Goal: Task Accomplishment & Management: Manage account settings

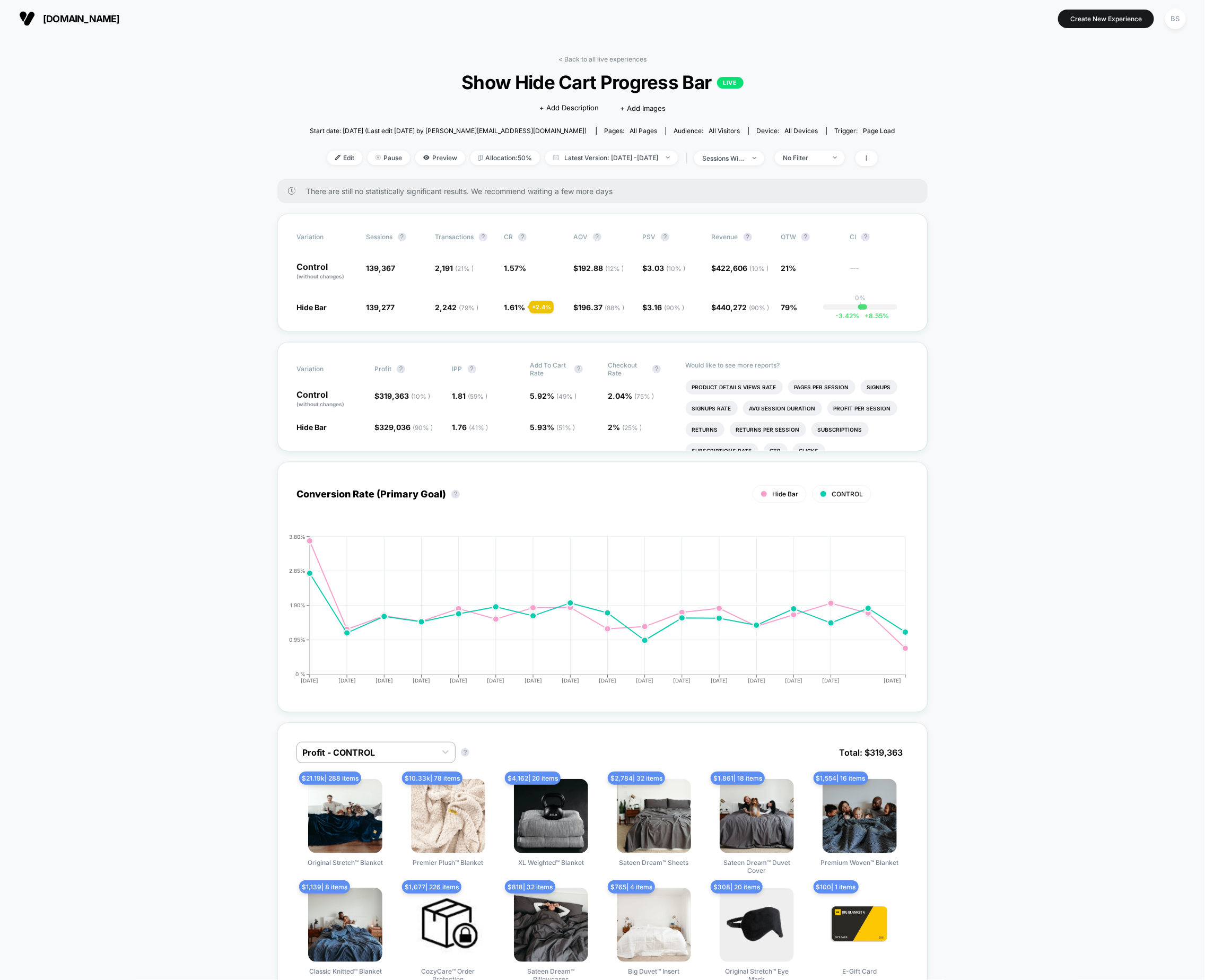
scroll to position [18, 0]
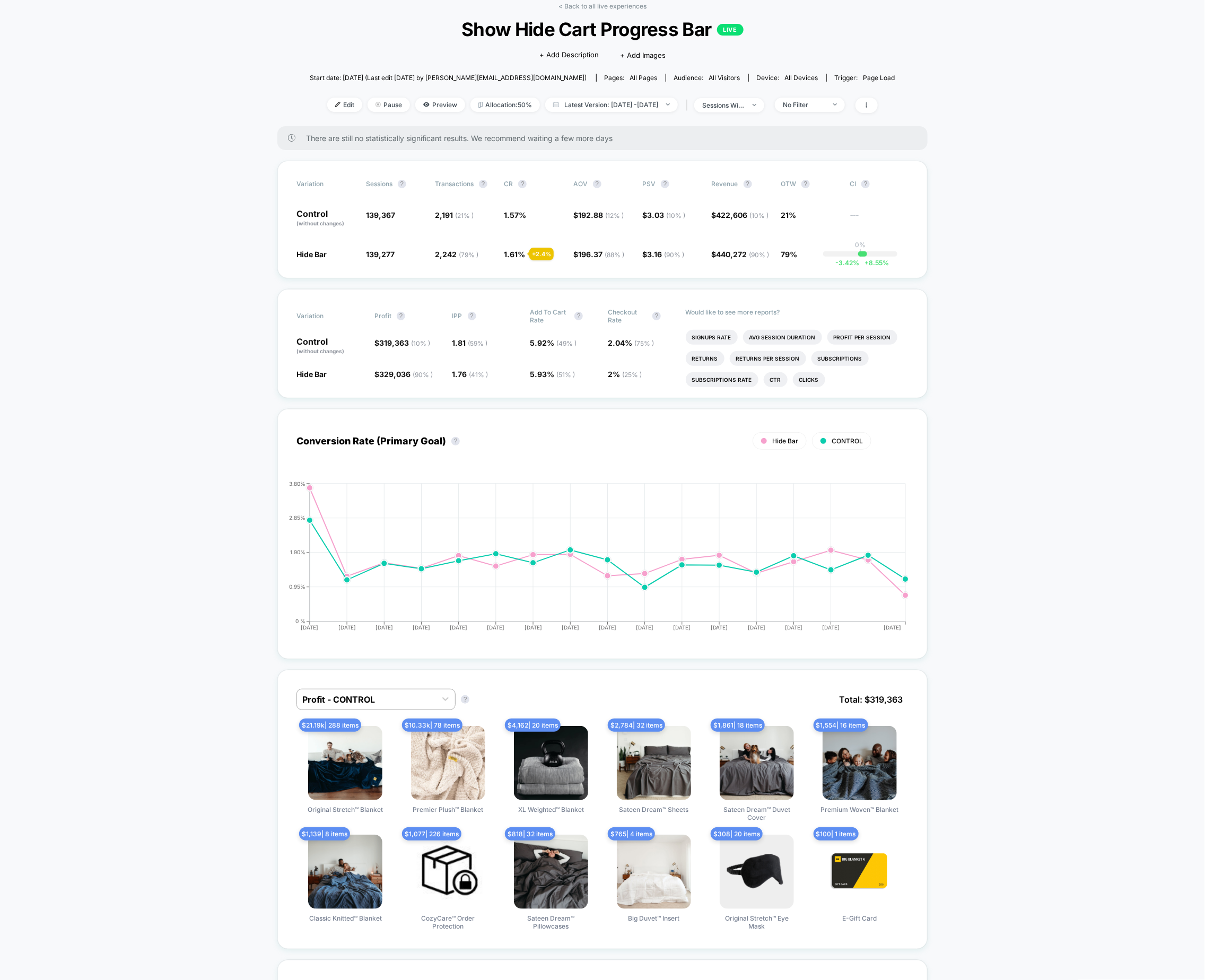
click at [581, 13] on div "< Back to all live experiences Show Hide Cart Progress Bar LIVE Click to edit e…" at bounding box center [602, 64] width 586 height 124
click at [581, 10] on div "< Back to all live experiences Show Hide Cart Progress Bar LIVE Click to edit e…" at bounding box center [602, 64] width 586 height 124
click at [570, 4] on link "< Back to all live experiences" at bounding box center [603, 6] width 88 height 8
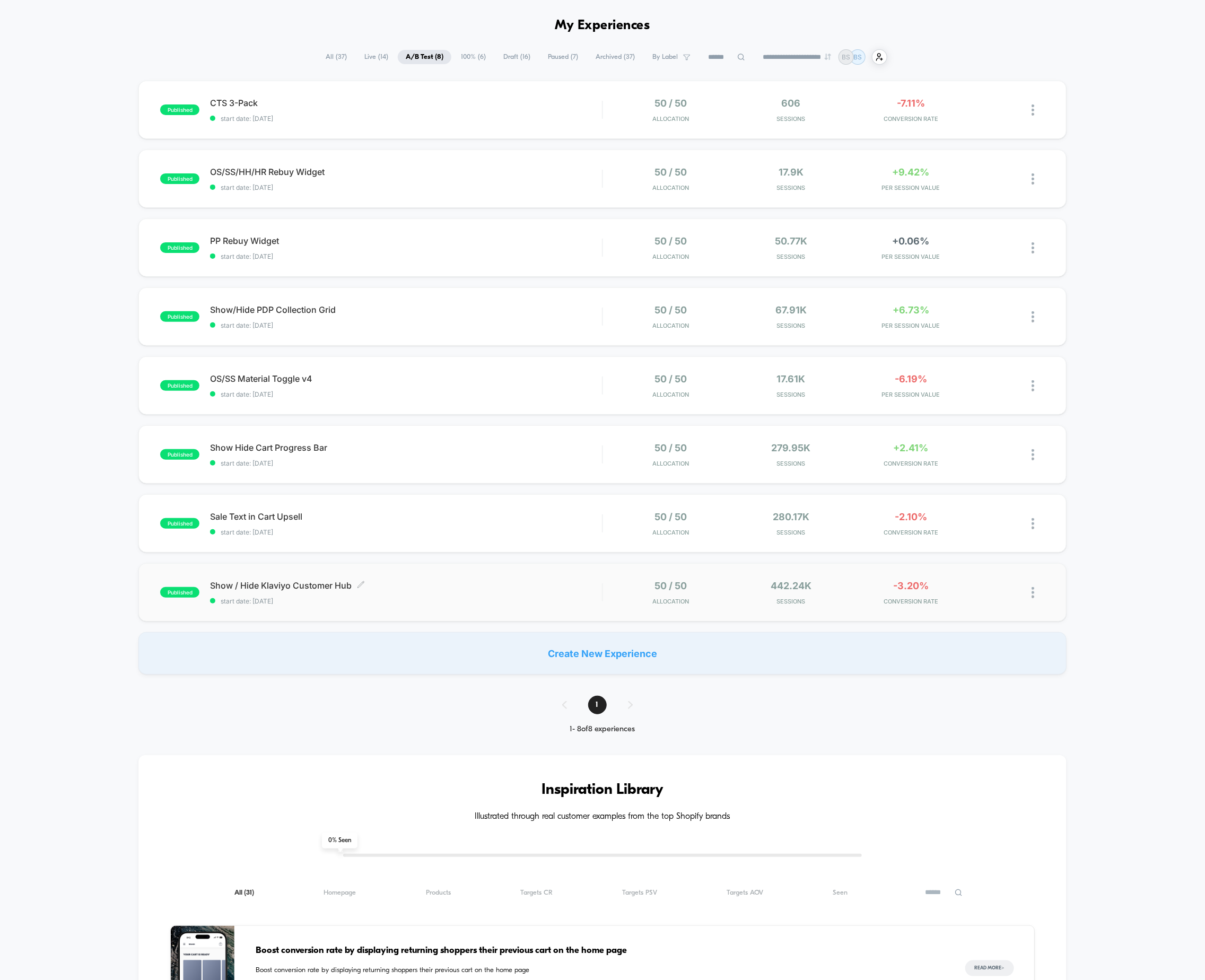
scroll to position [37, 0]
click at [424, 600] on span "start date: [DATE]" at bounding box center [406, 599] width 392 height 8
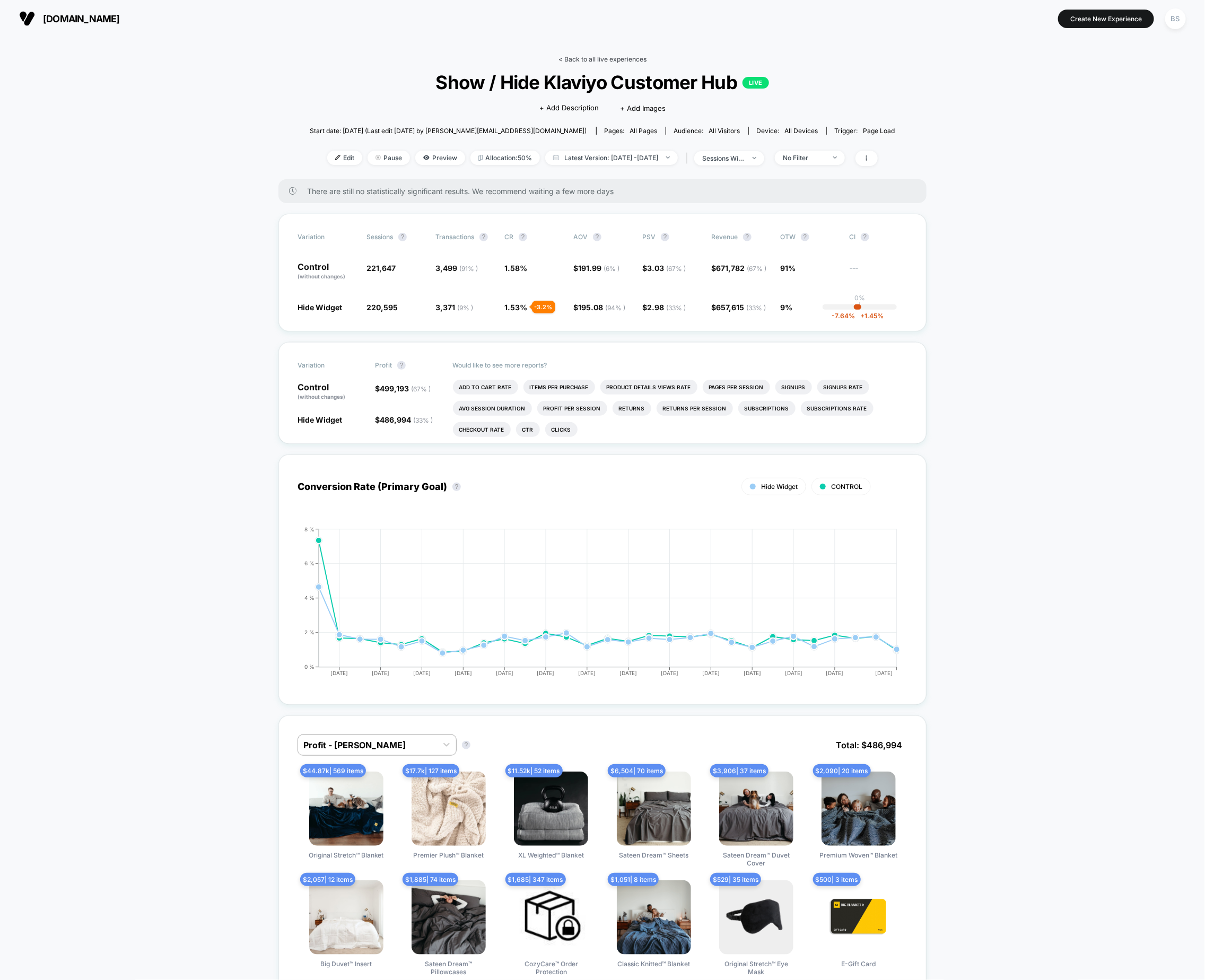
click at [572, 63] on div "< Back to all live experiences Show / Hide Klaviyo Customer Hub LIVE Click to e…" at bounding box center [602, 117] width 586 height 124
click at [573, 60] on link "< Back to all live experiences" at bounding box center [603, 59] width 88 height 8
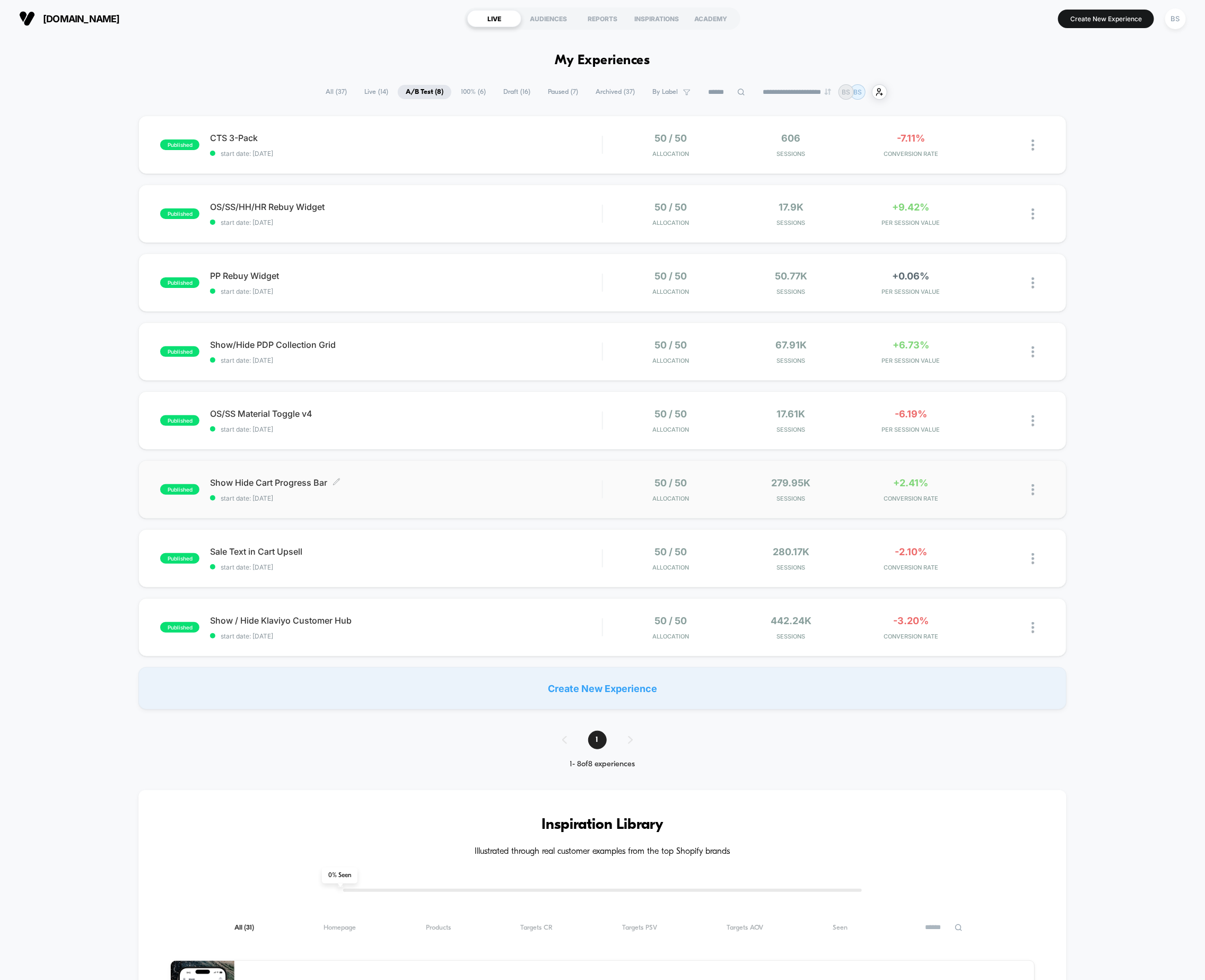
click at [362, 485] on span "Show Hide Cart Progress Bar Click to edit experience details" at bounding box center [406, 483] width 392 height 11
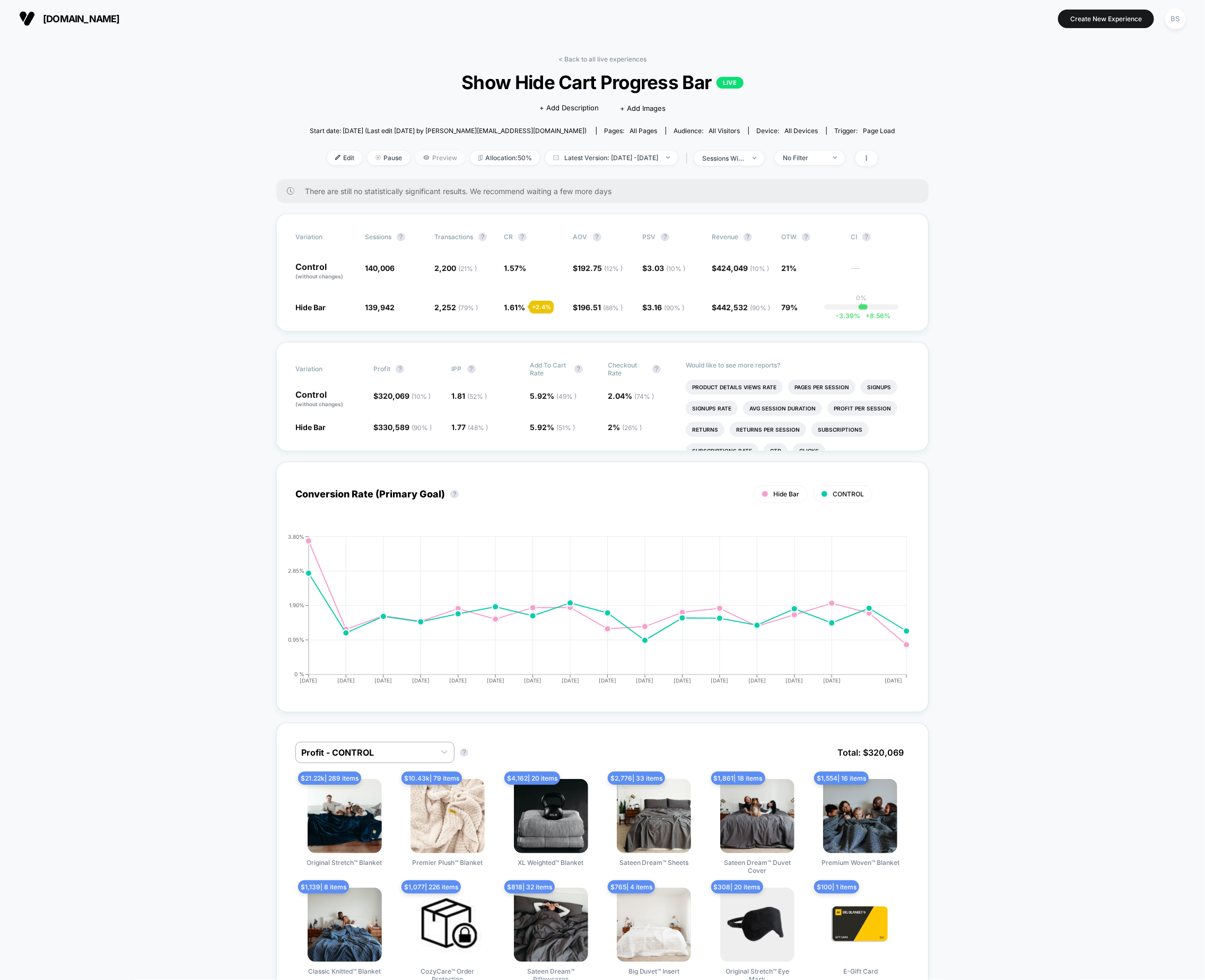
click at [415, 158] on span "Preview" at bounding box center [440, 158] width 50 height 15
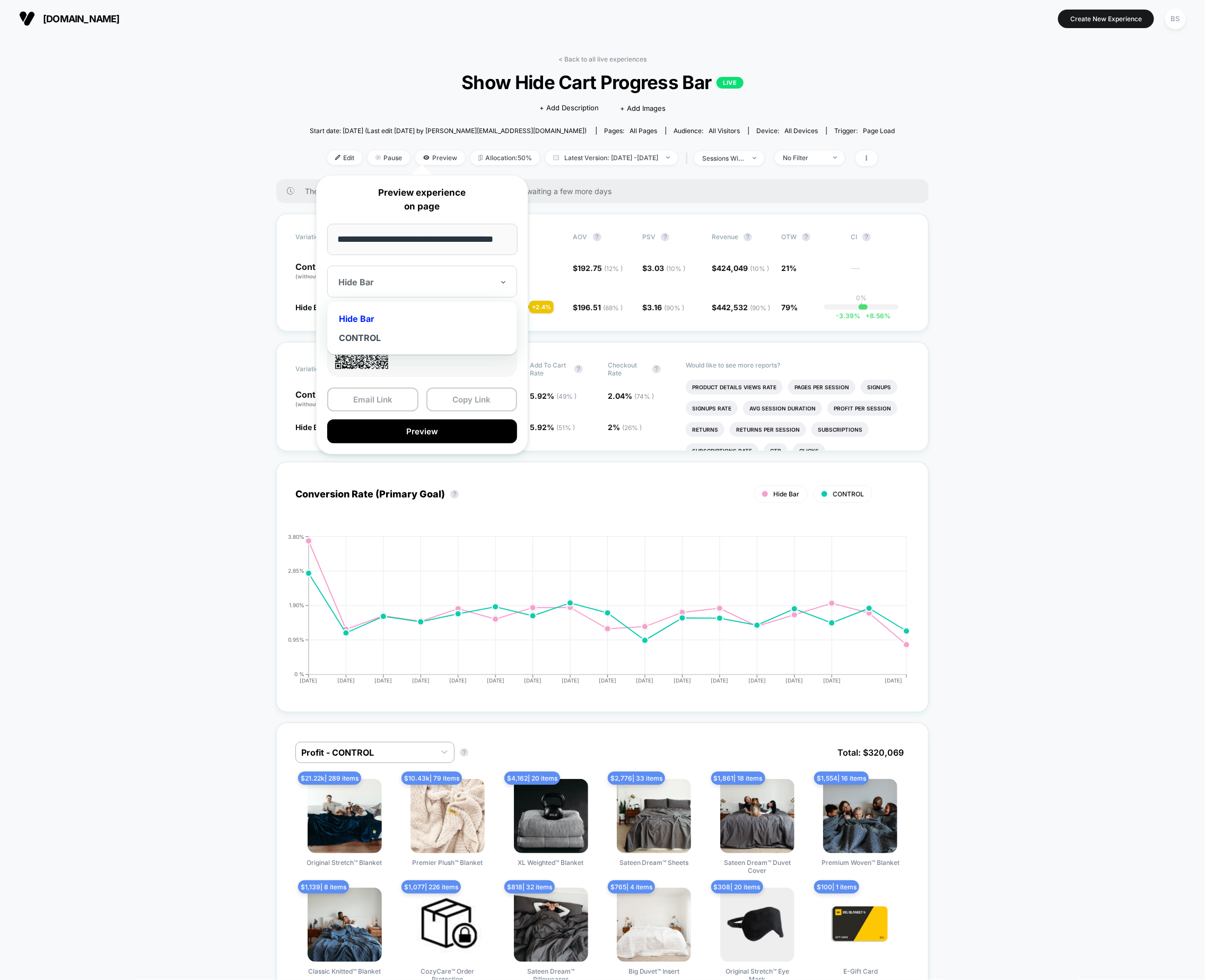
click at [445, 291] on div "Hide Bar" at bounding box center [422, 282] width 190 height 32
click at [411, 333] on div "CONTROL" at bounding box center [422, 338] width 180 height 19
click at [427, 426] on button "Preview" at bounding box center [422, 431] width 190 height 24
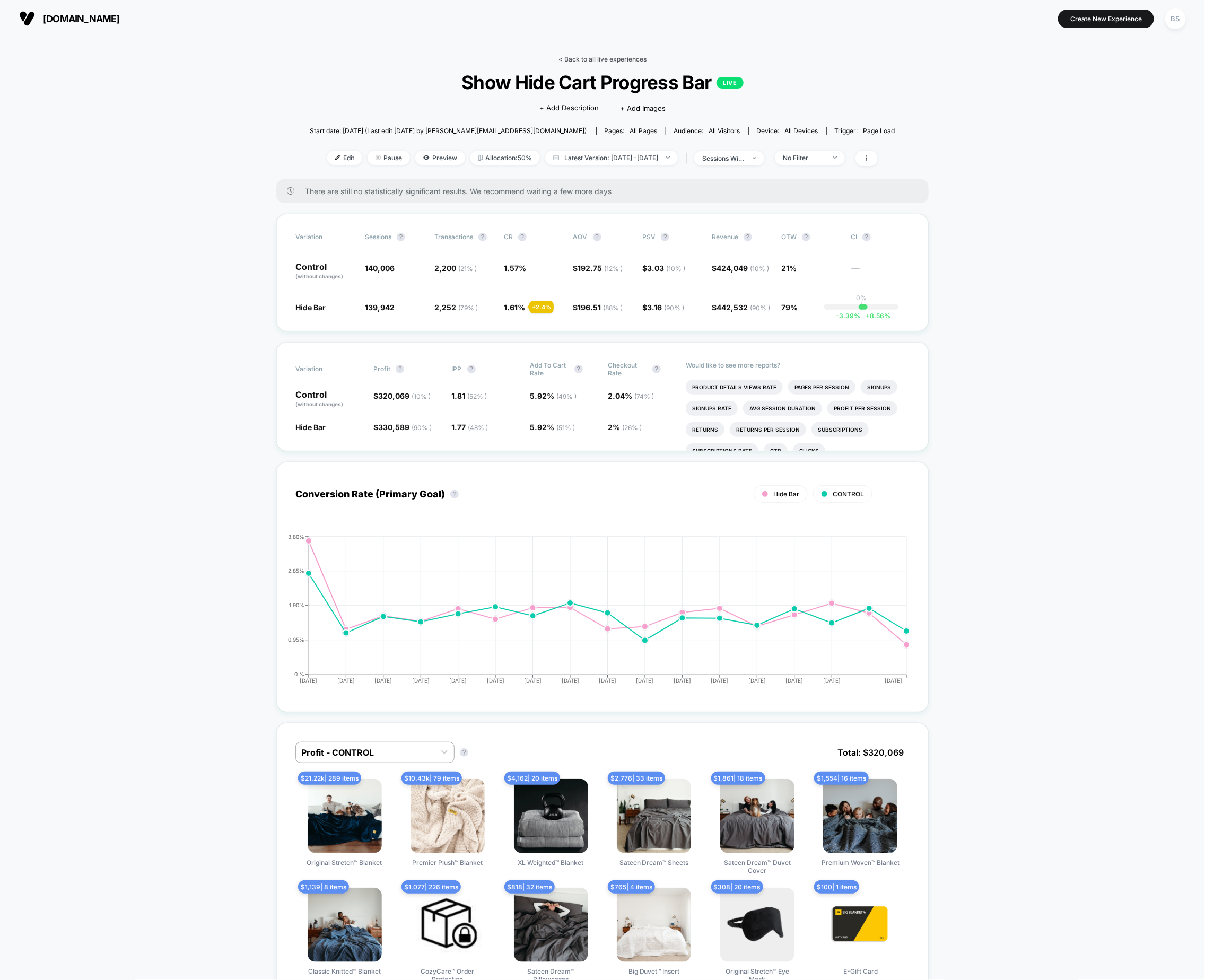
click at [600, 56] on link "< Back to all live experiences" at bounding box center [603, 59] width 88 height 8
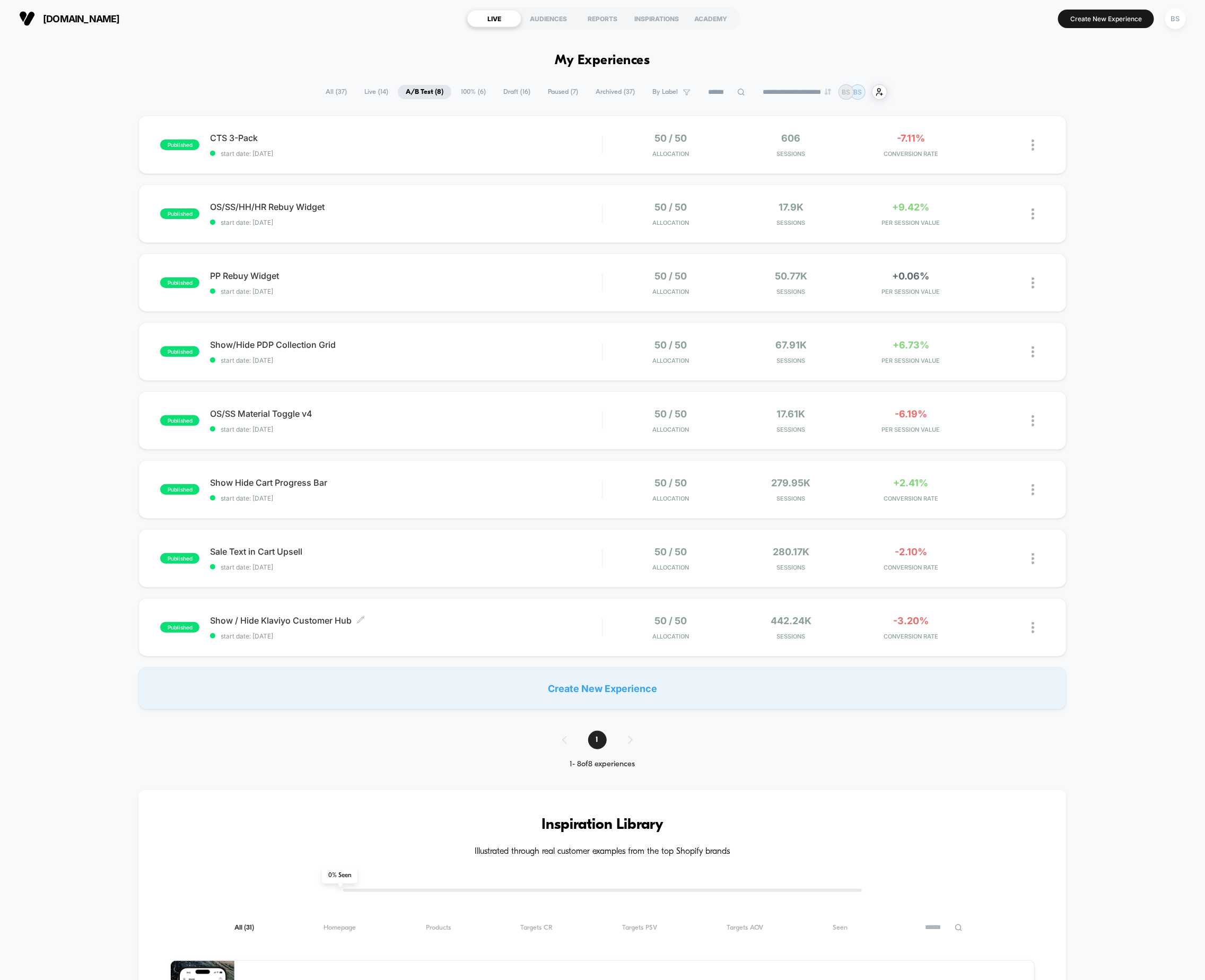
click at [577, 634] on span "start date: [DATE]" at bounding box center [406, 636] width 392 height 8
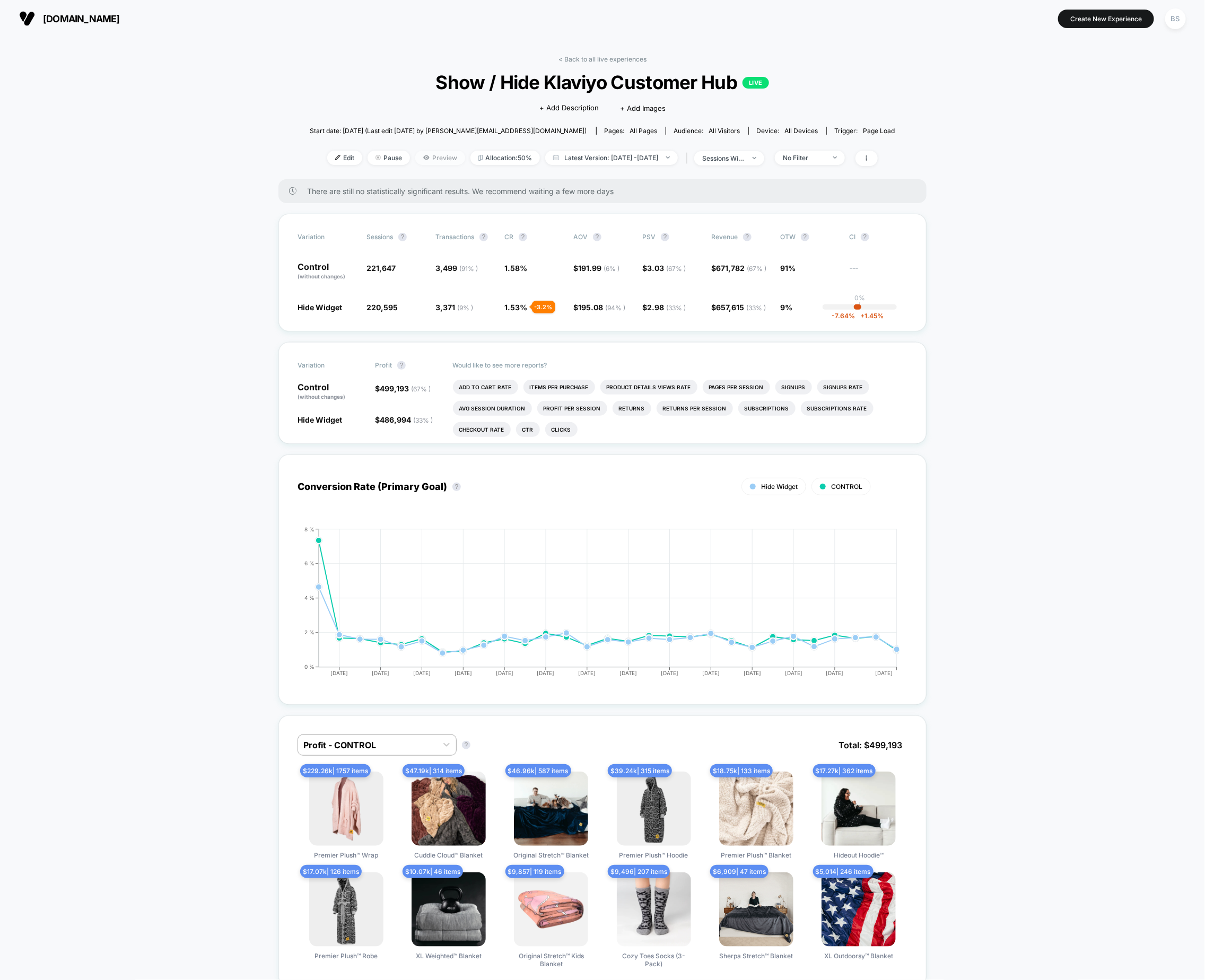
click at [427, 157] on span "Preview" at bounding box center [440, 158] width 50 height 15
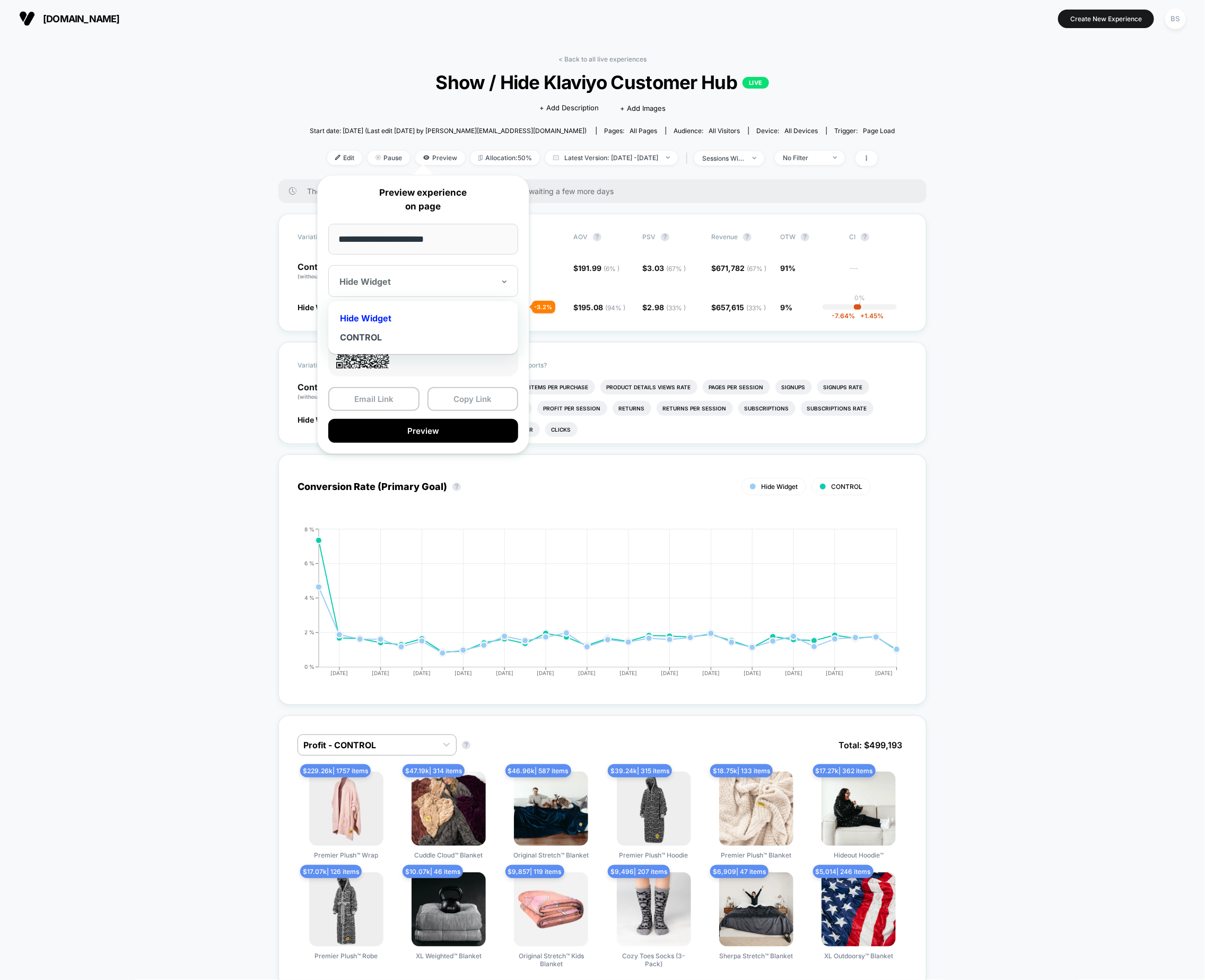
drag, startPoint x: 400, startPoint y: 290, endPoint x: 391, endPoint y: 311, distance: 22.8
click at [397, 292] on div "Hide Widget" at bounding box center [423, 281] width 190 height 32
click at [377, 344] on div "CONTROL" at bounding box center [423, 337] width 180 height 19
click at [410, 435] on button "Preview" at bounding box center [423, 430] width 190 height 24
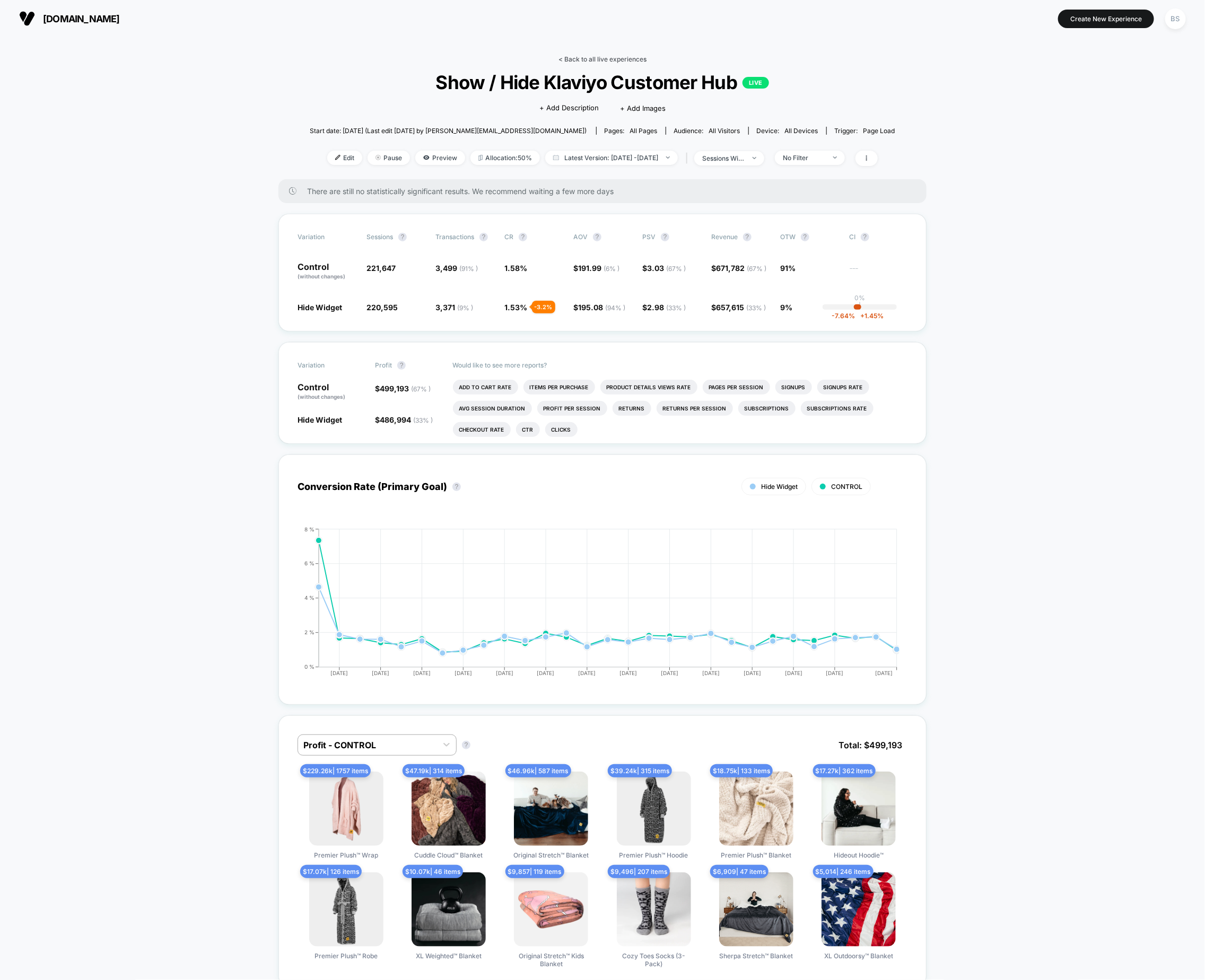
click at [590, 59] on link "< Back to all live experiences" at bounding box center [603, 59] width 88 height 8
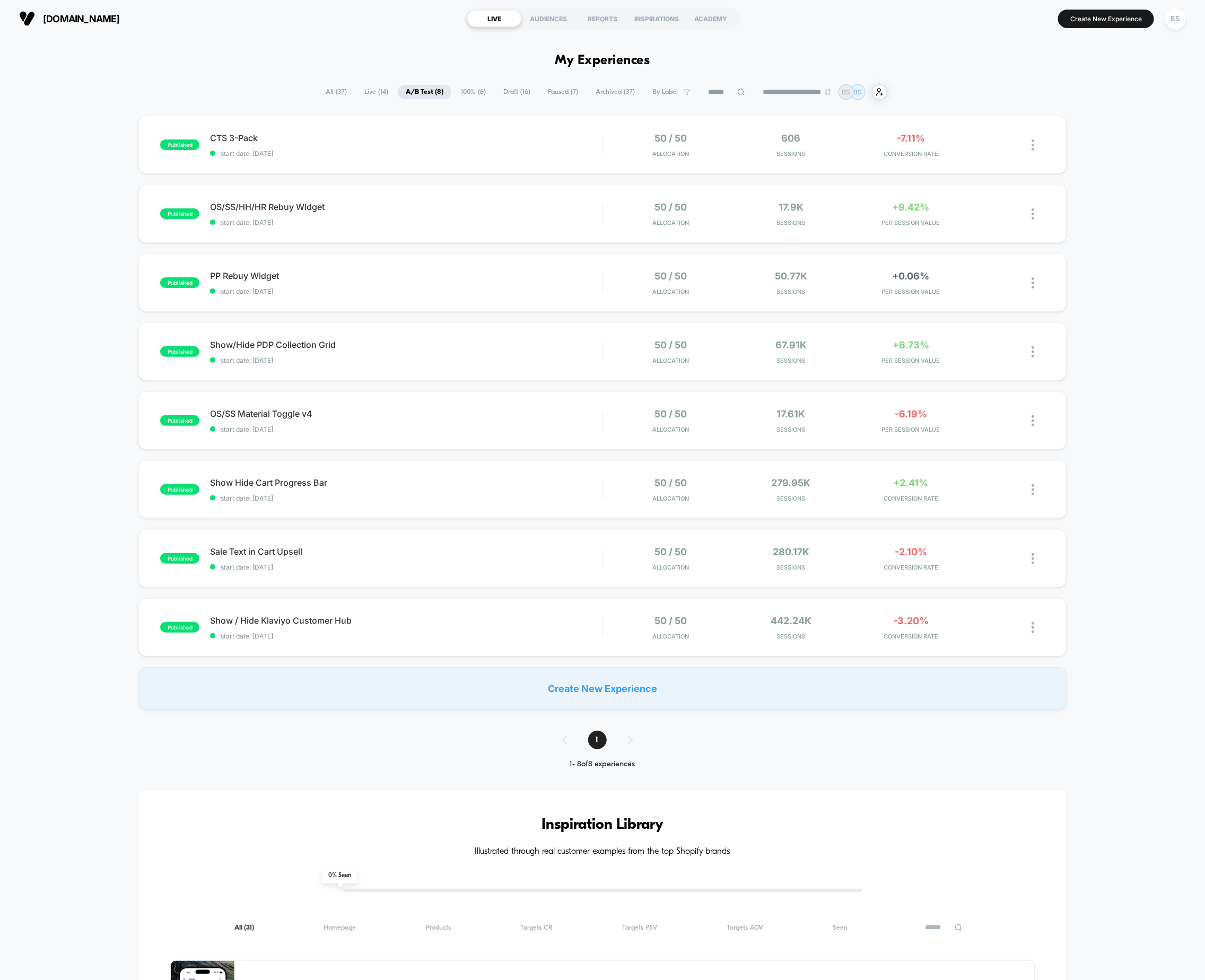
click at [331, 92] on span "All ( 37 )" at bounding box center [336, 92] width 37 height 15
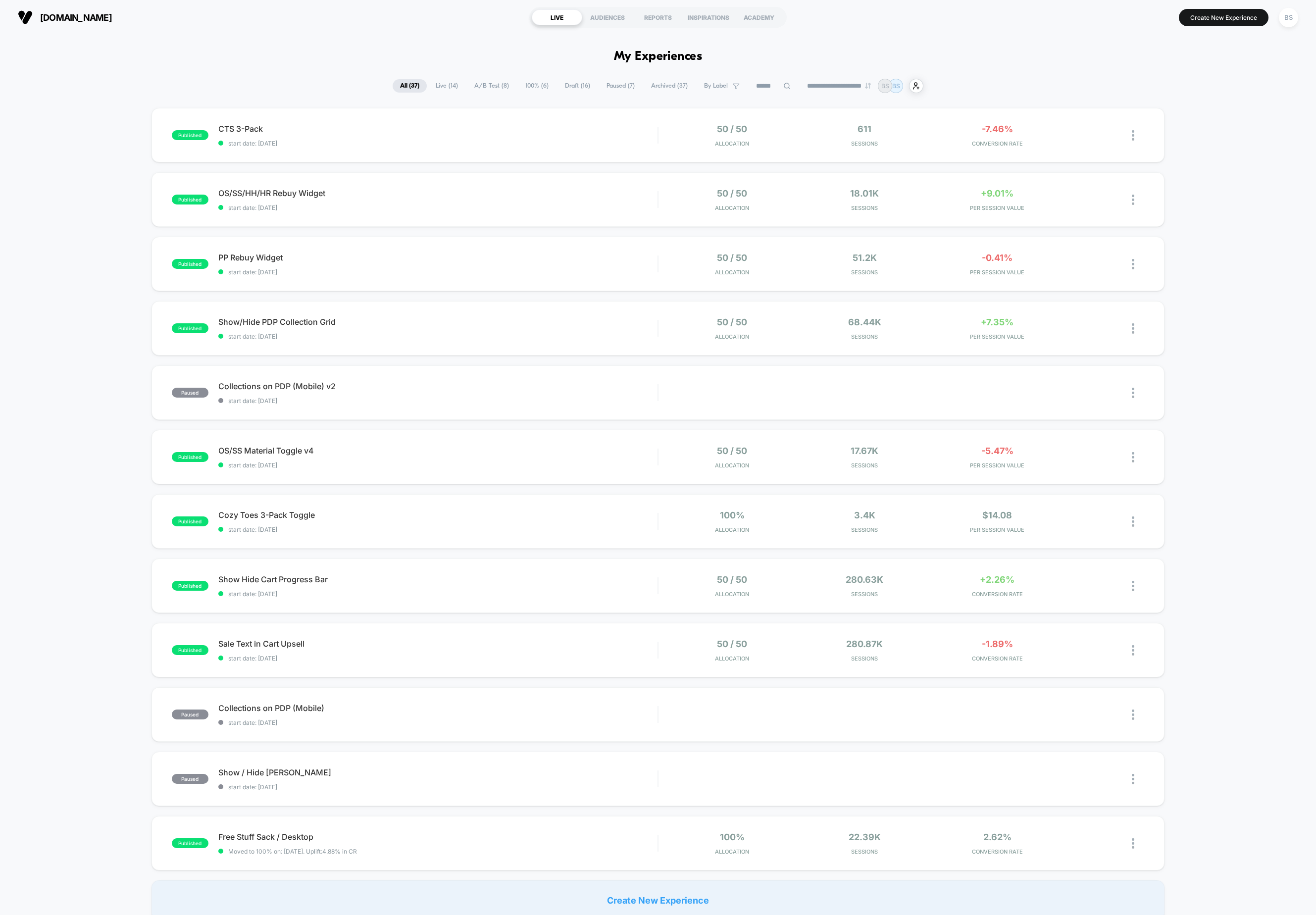
click at [488, 85] on span "A/B Test ( 8 )" at bounding box center [492, 86] width 50 height 14
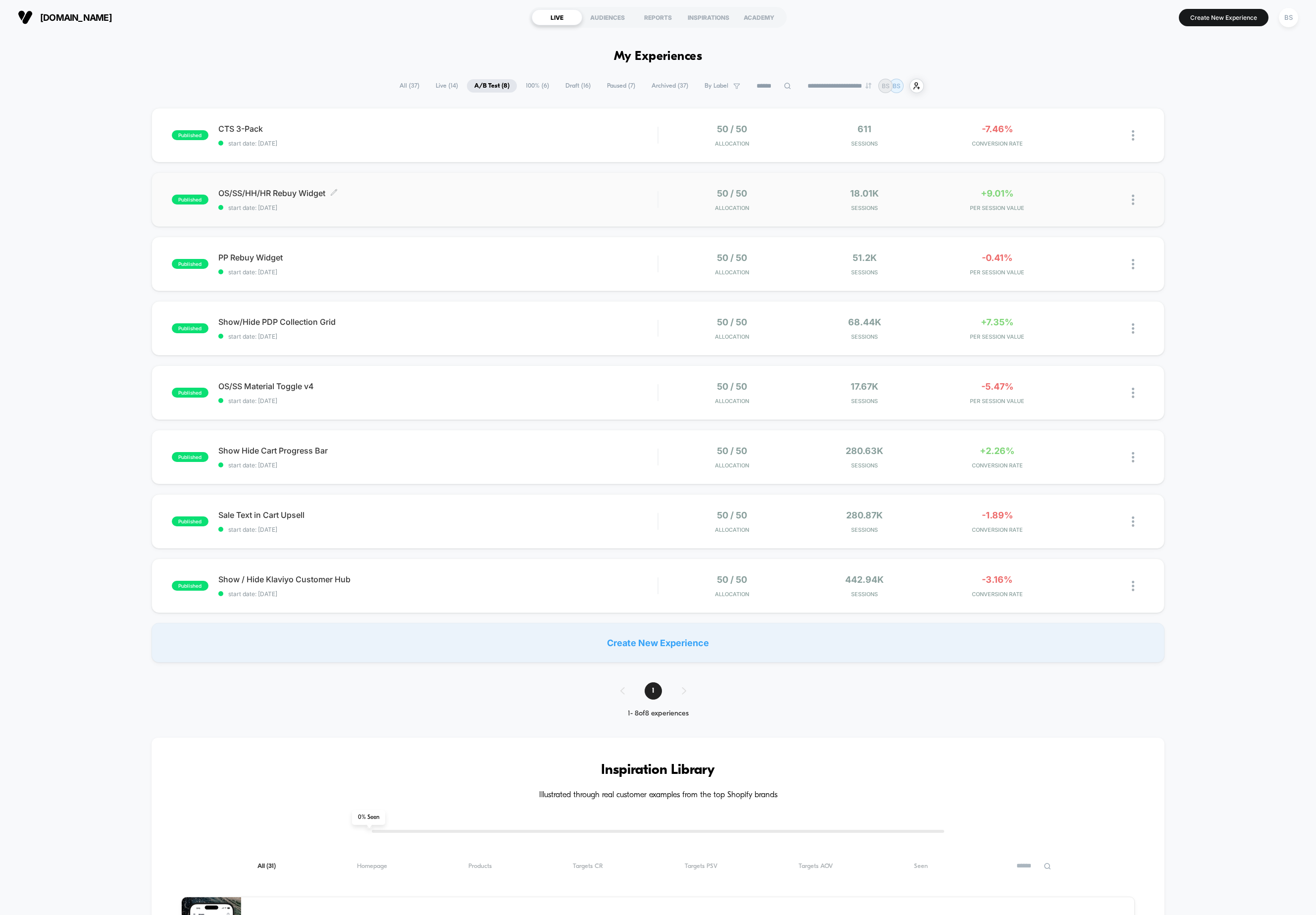
click at [632, 198] on div "OS/SS/HH/HR Rebuy Widget Click to edit experience details Click to edit experie…" at bounding box center [438, 199] width 440 height 23
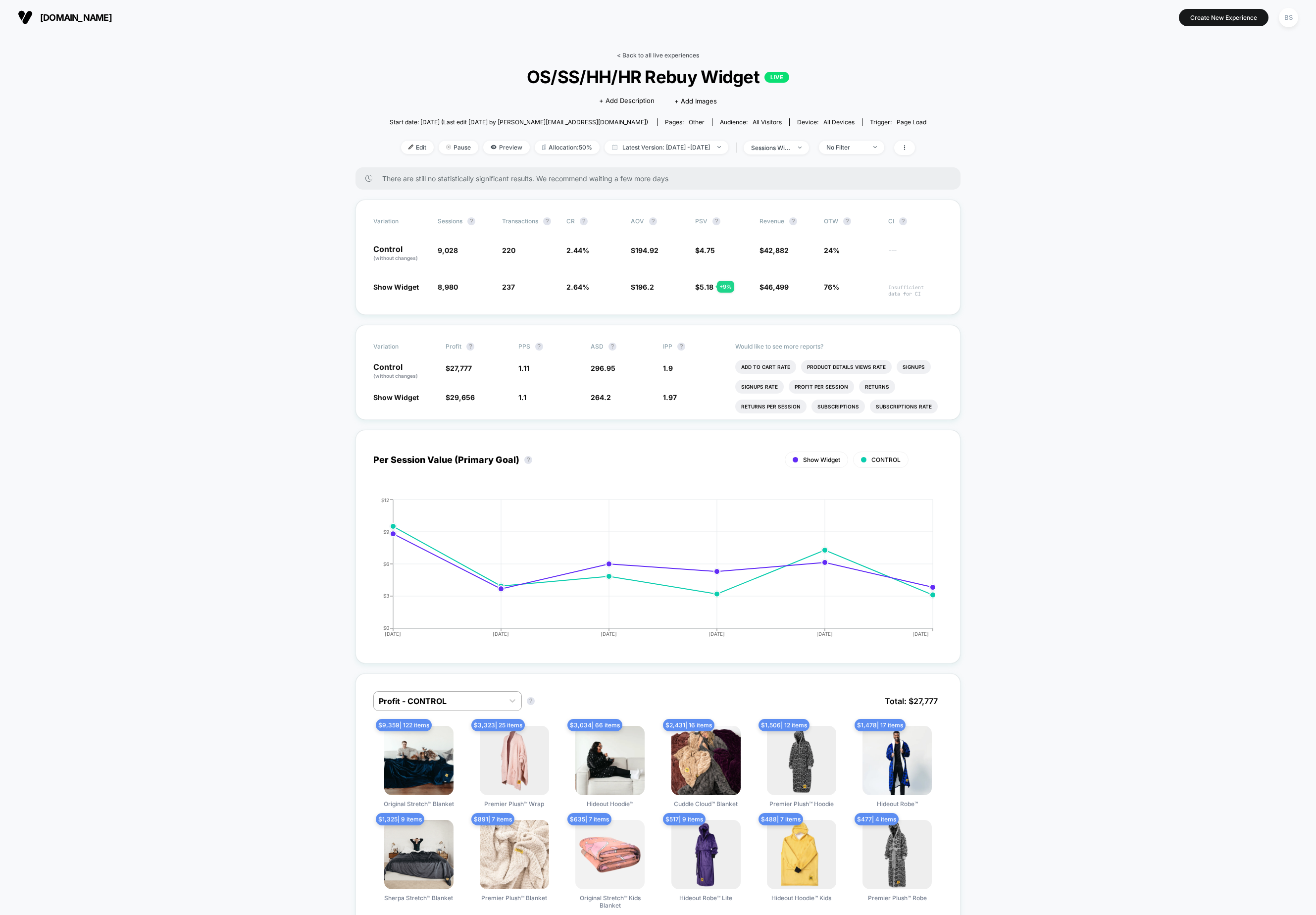
click at [651, 56] on link "< Back to all live experiences" at bounding box center [658, 55] width 82 height 7
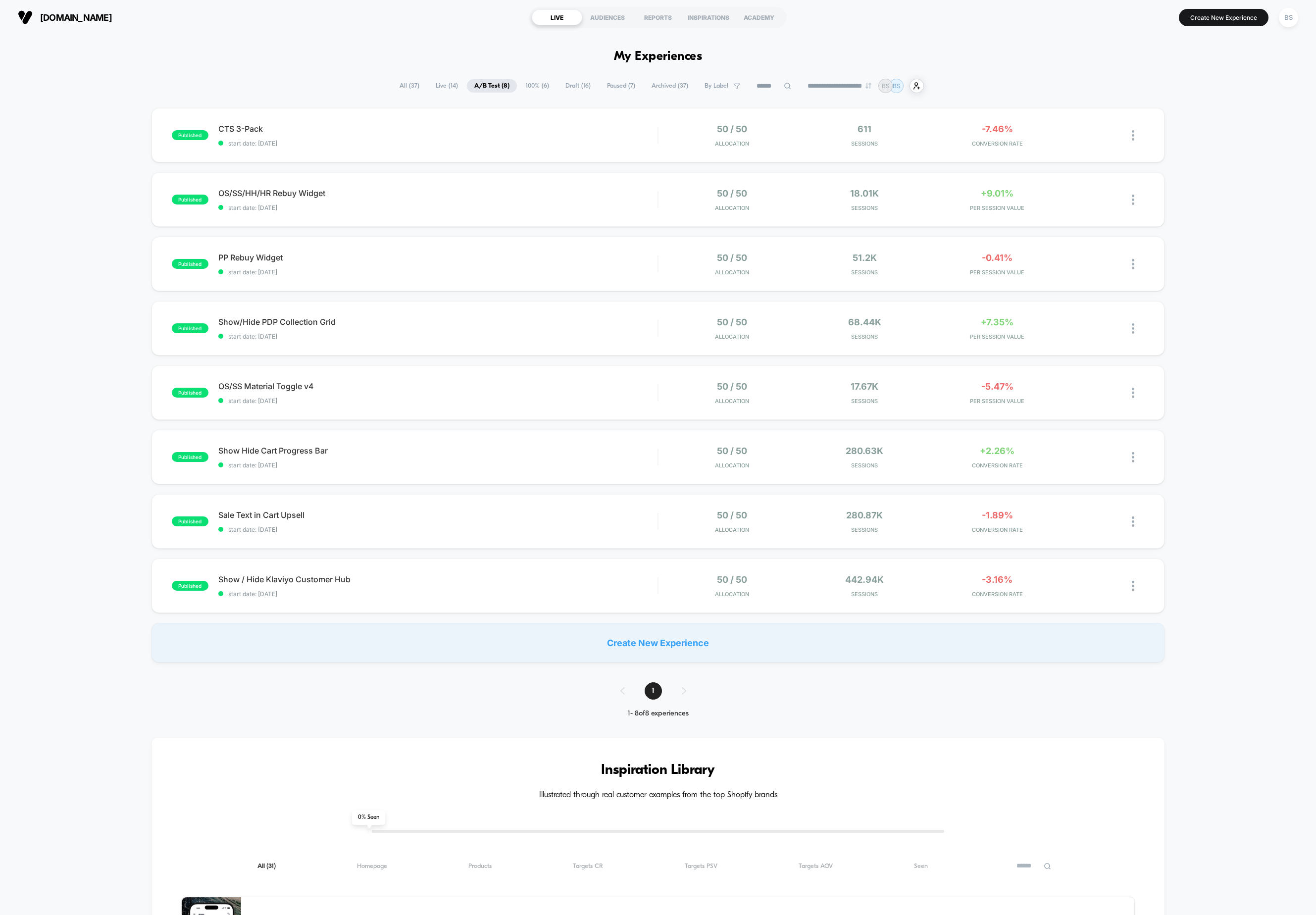
click at [405, 86] on span "All ( 37 )" at bounding box center [409, 86] width 34 height 14
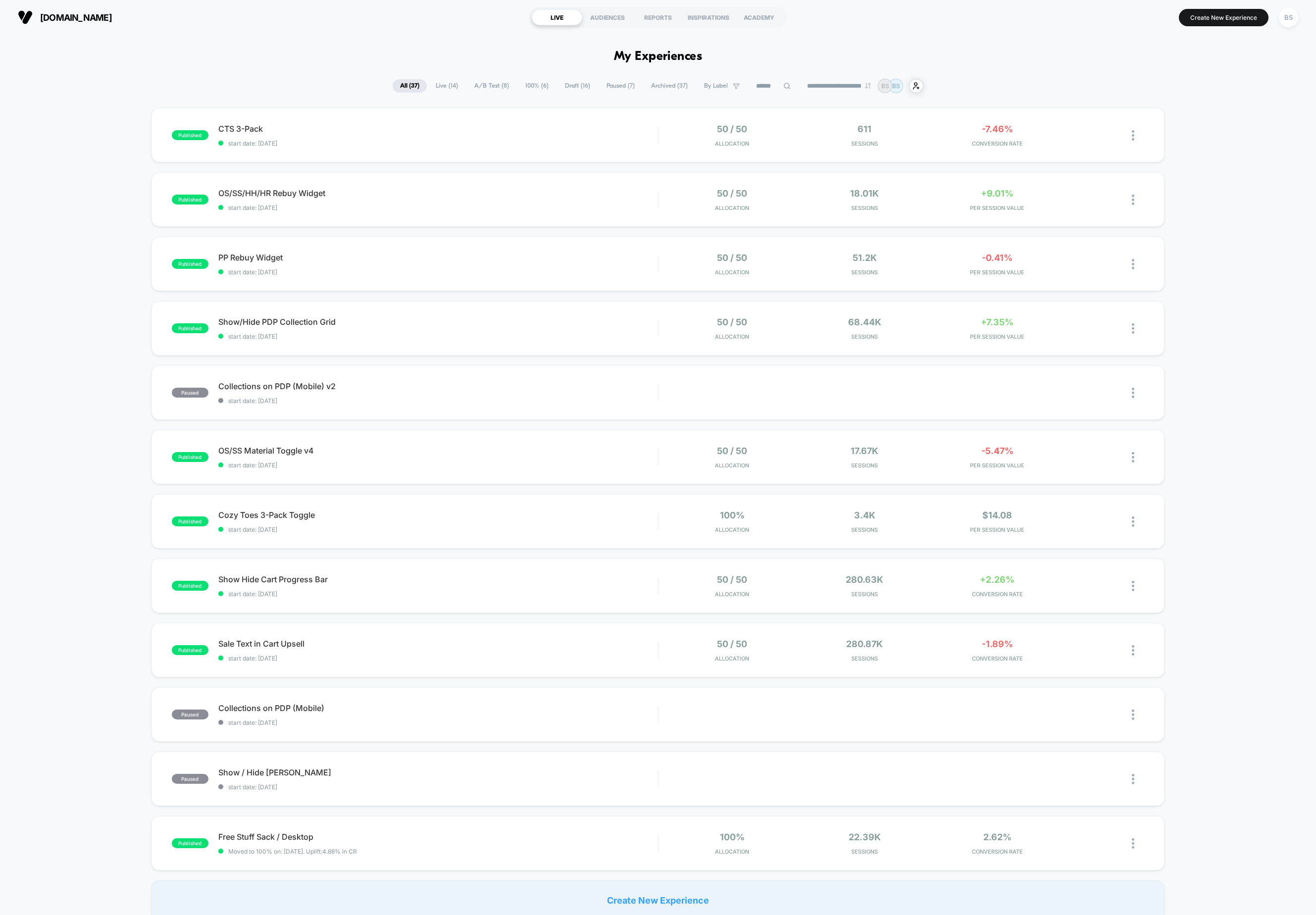
drag, startPoint x: 464, startPoint y: 78, endPoint x: 445, endPoint y: 61, distance: 25.5
click at [445, 62] on div "**********" at bounding box center [658, 921] width 1316 height 1772
drag, startPoint x: 413, startPoint y: 195, endPoint x: 388, endPoint y: 275, distance: 83.8
click at [388, 275] on div "published CTS 3-Pack start date: [DATE] 50 / 50 Allocation 611 Sessions -7.46% …" at bounding box center [658, 514] width 1316 height 812
click at [402, 291] on div "published CTS 3-Pack start date: [DATE] 50 / 50 Allocation 611 Sessions -7.46% …" at bounding box center [658, 514] width 1316 height 812
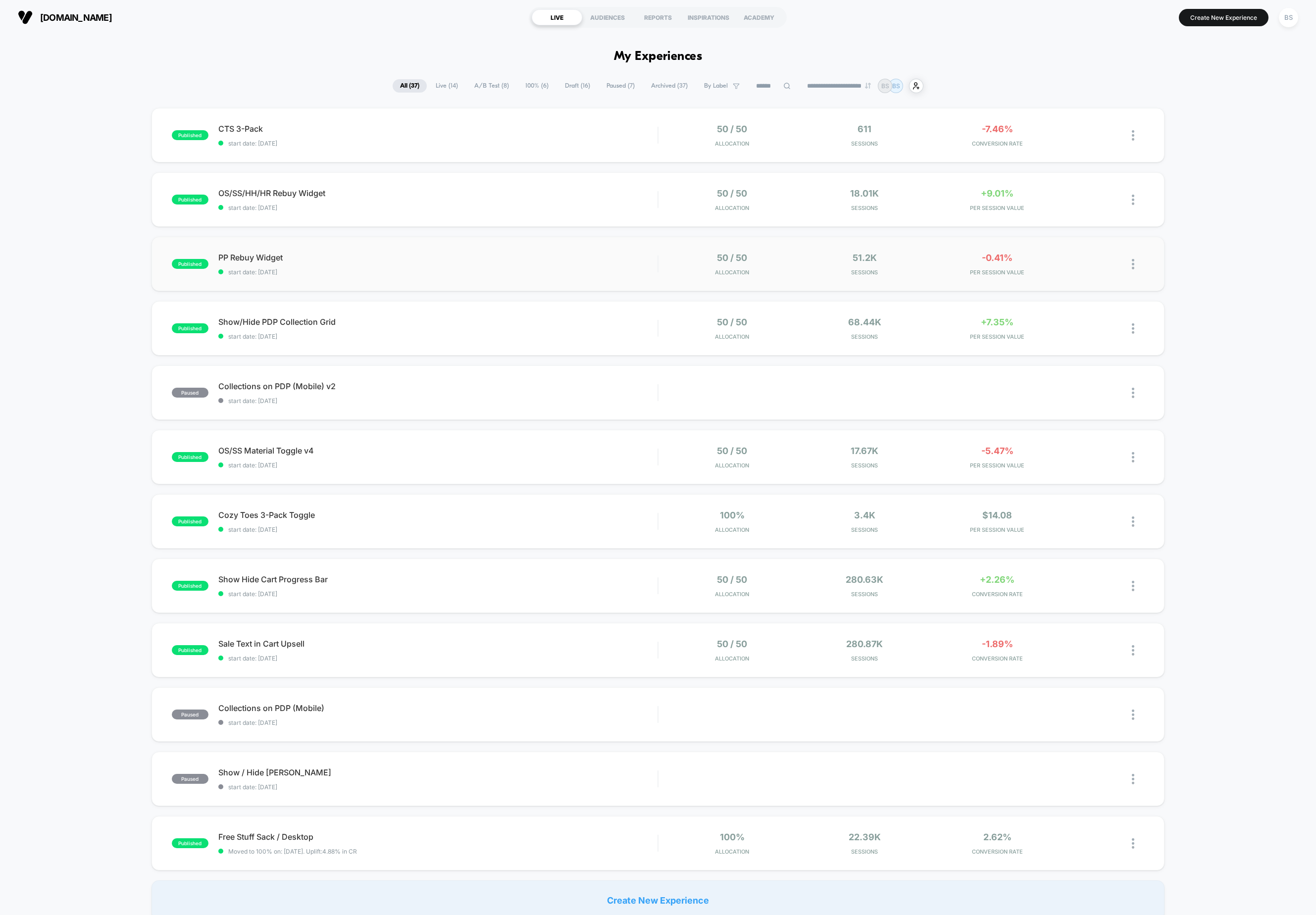
click at [407, 278] on div "published PP Rebuy Widget start date: [DATE] 50 / 50 Allocation 51.2k Sessions …" at bounding box center [658, 264] width 1014 height 55
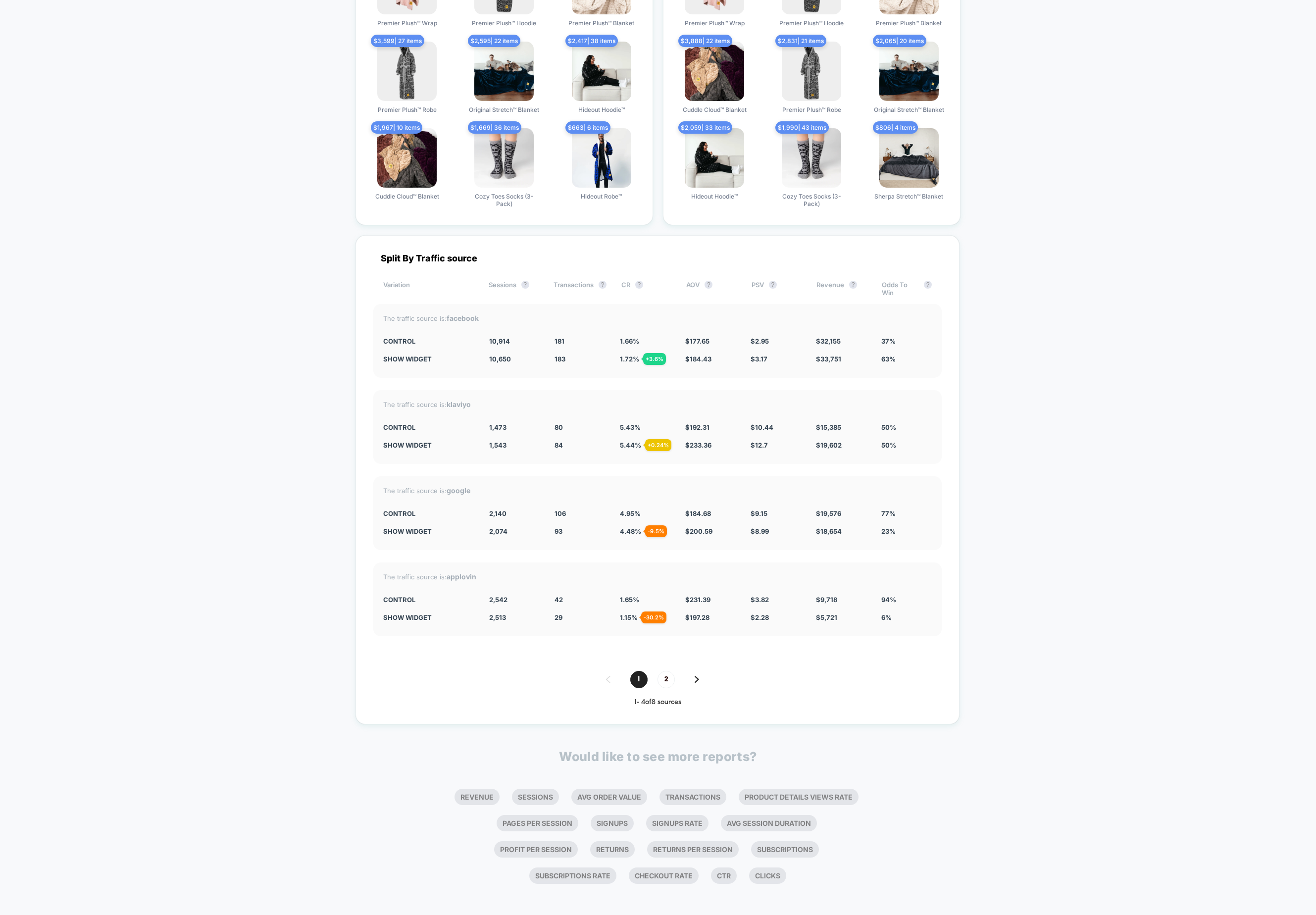
scroll to position [1652, 0]
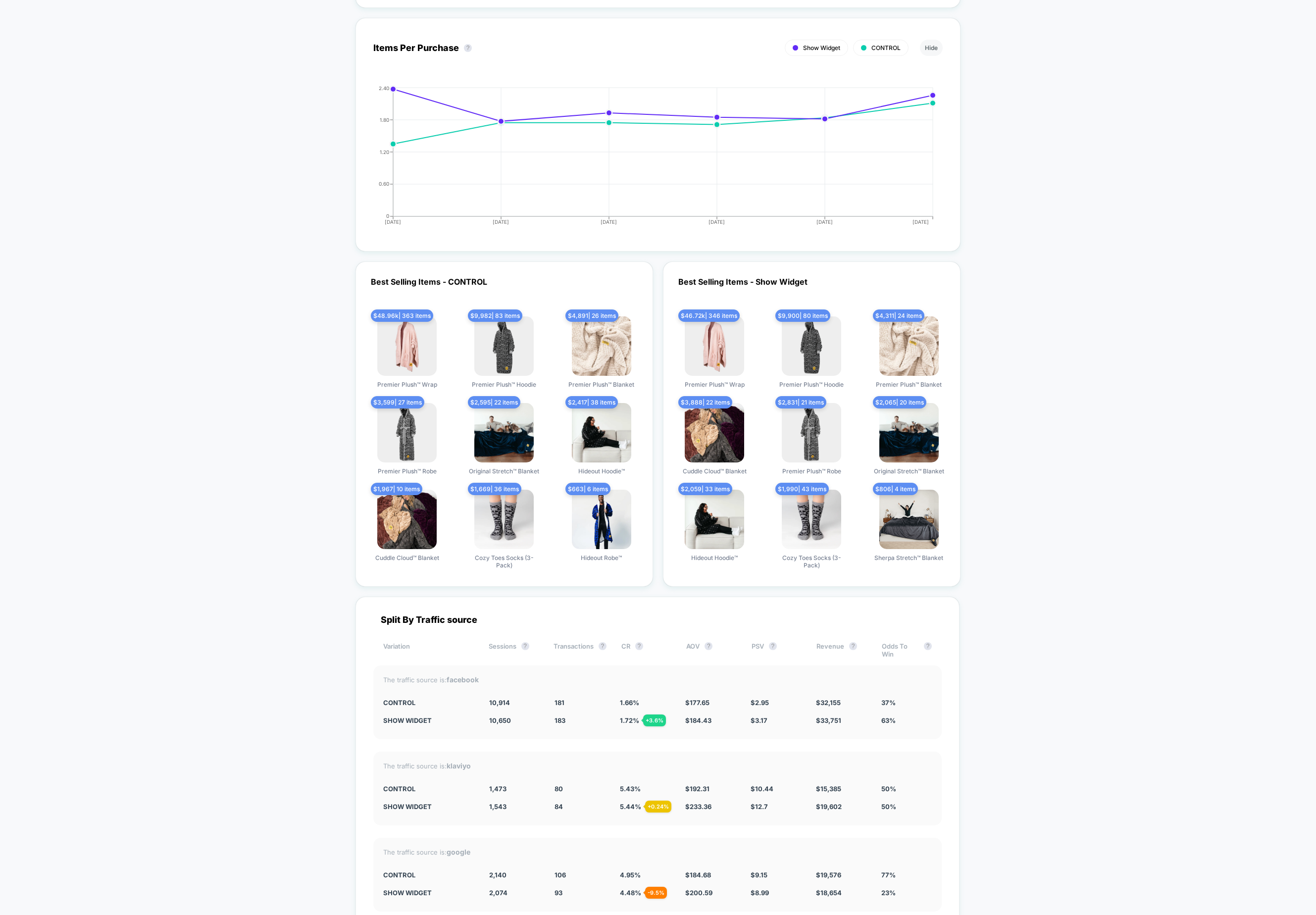
click at [792, 459] on img at bounding box center [811, 432] width 59 height 59
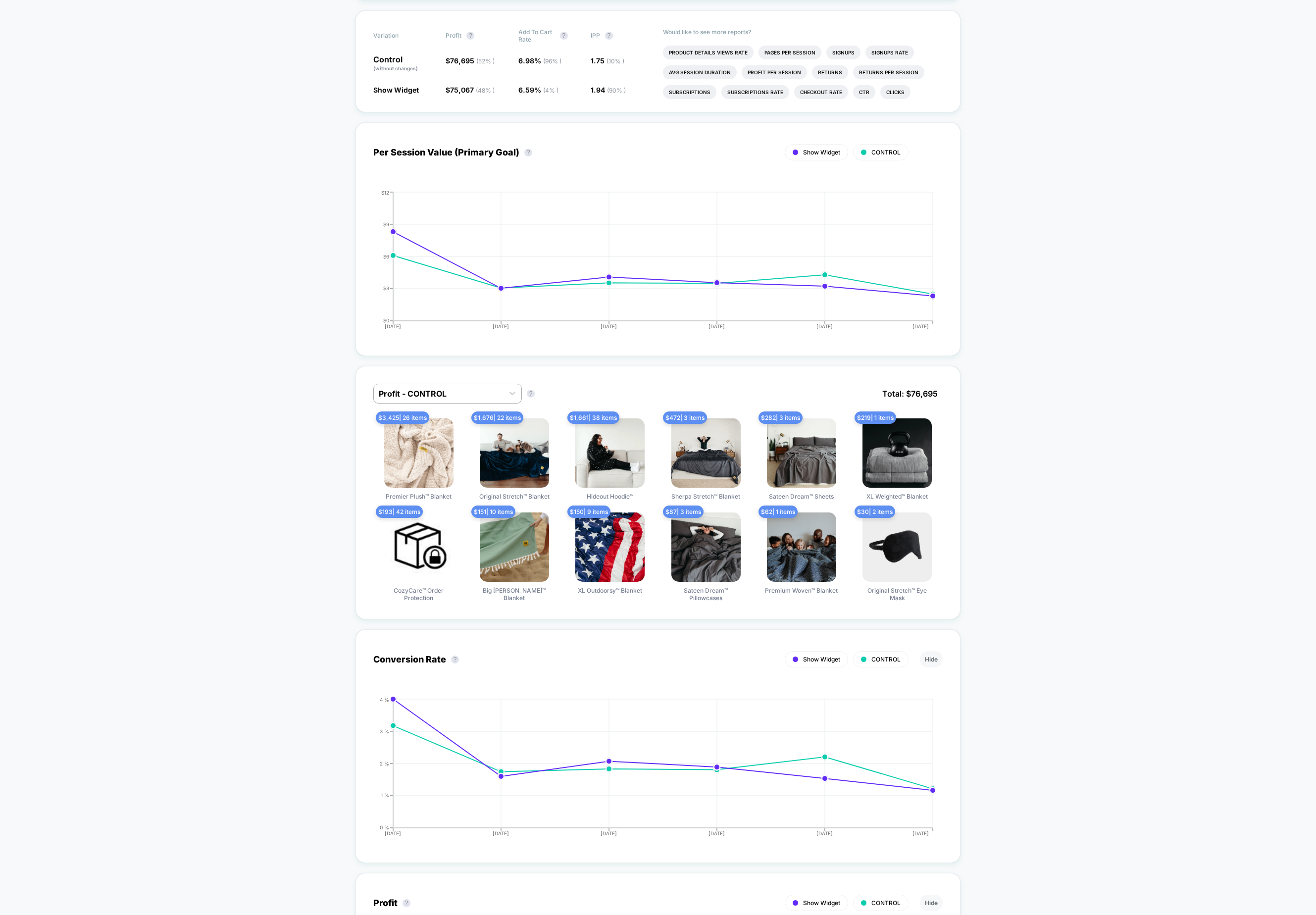
scroll to position [0, 0]
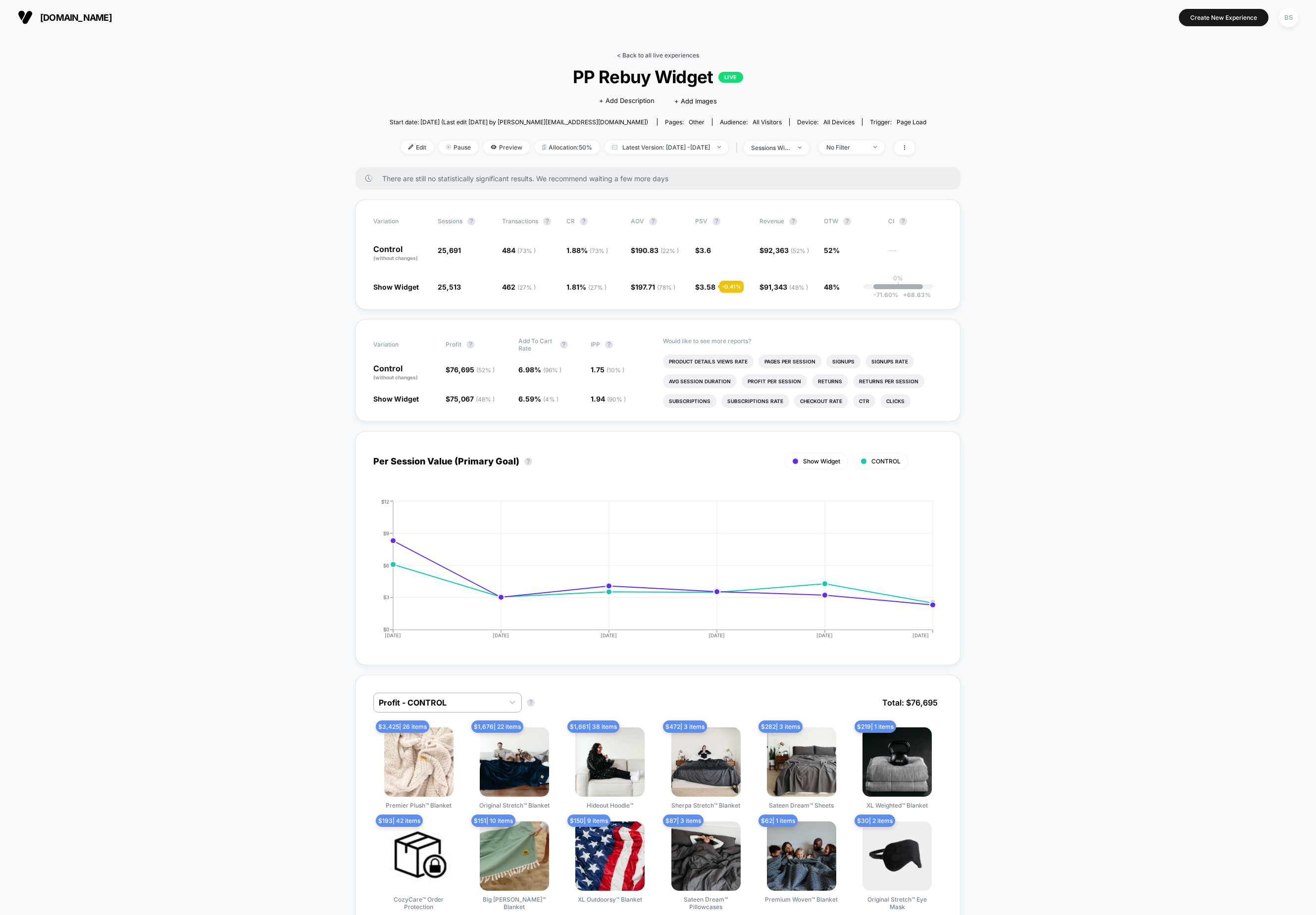
click at [626, 57] on link "< Back to all live experiences" at bounding box center [658, 55] width 82 height 7
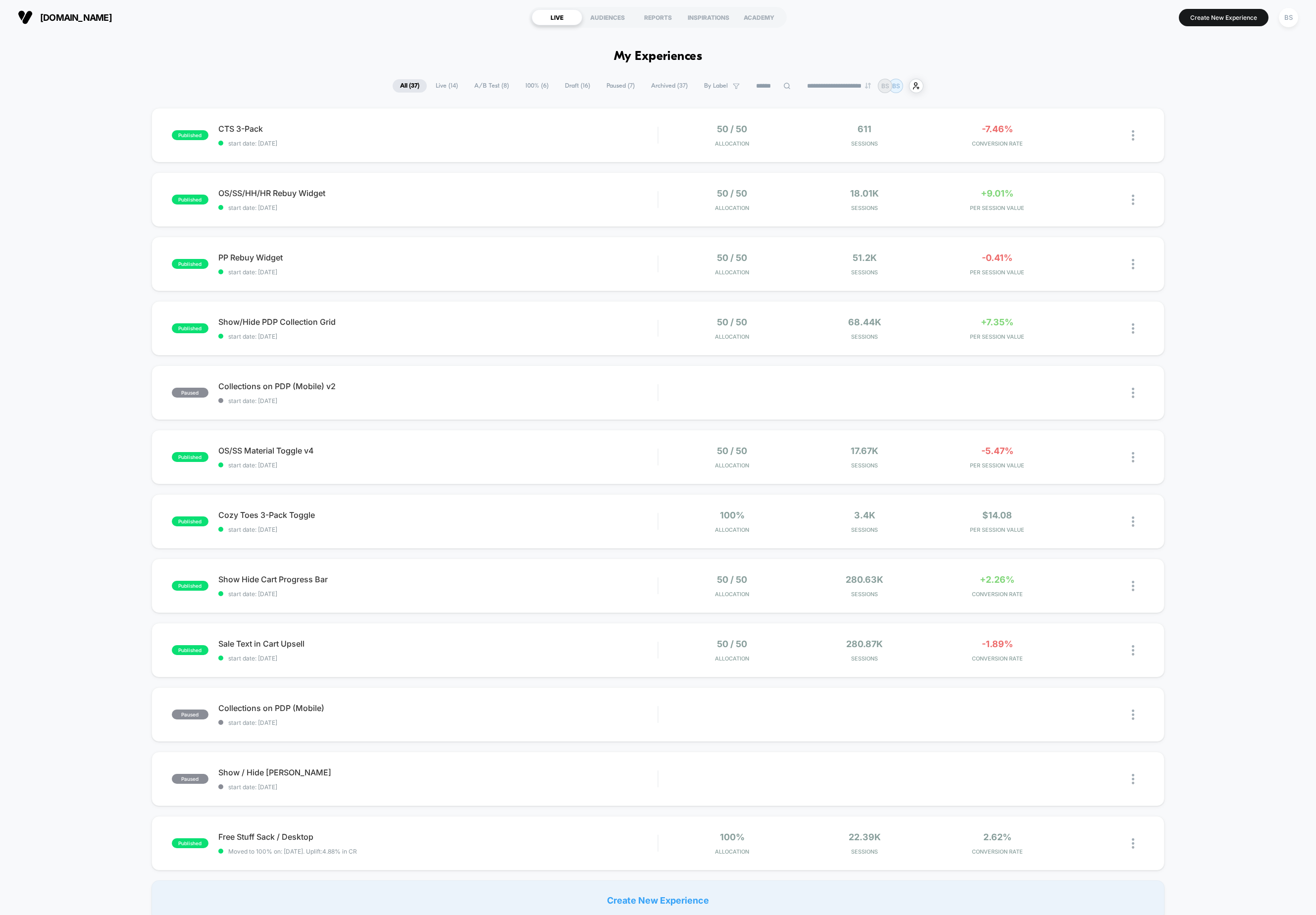
click at [438, 88] on span "Live ( 14 )" at bounding box center [447, 86] width 37 height 14
click at [444, 146] on span "start date: [DATE]" at bounding box center [438, 143] width 440 height 7
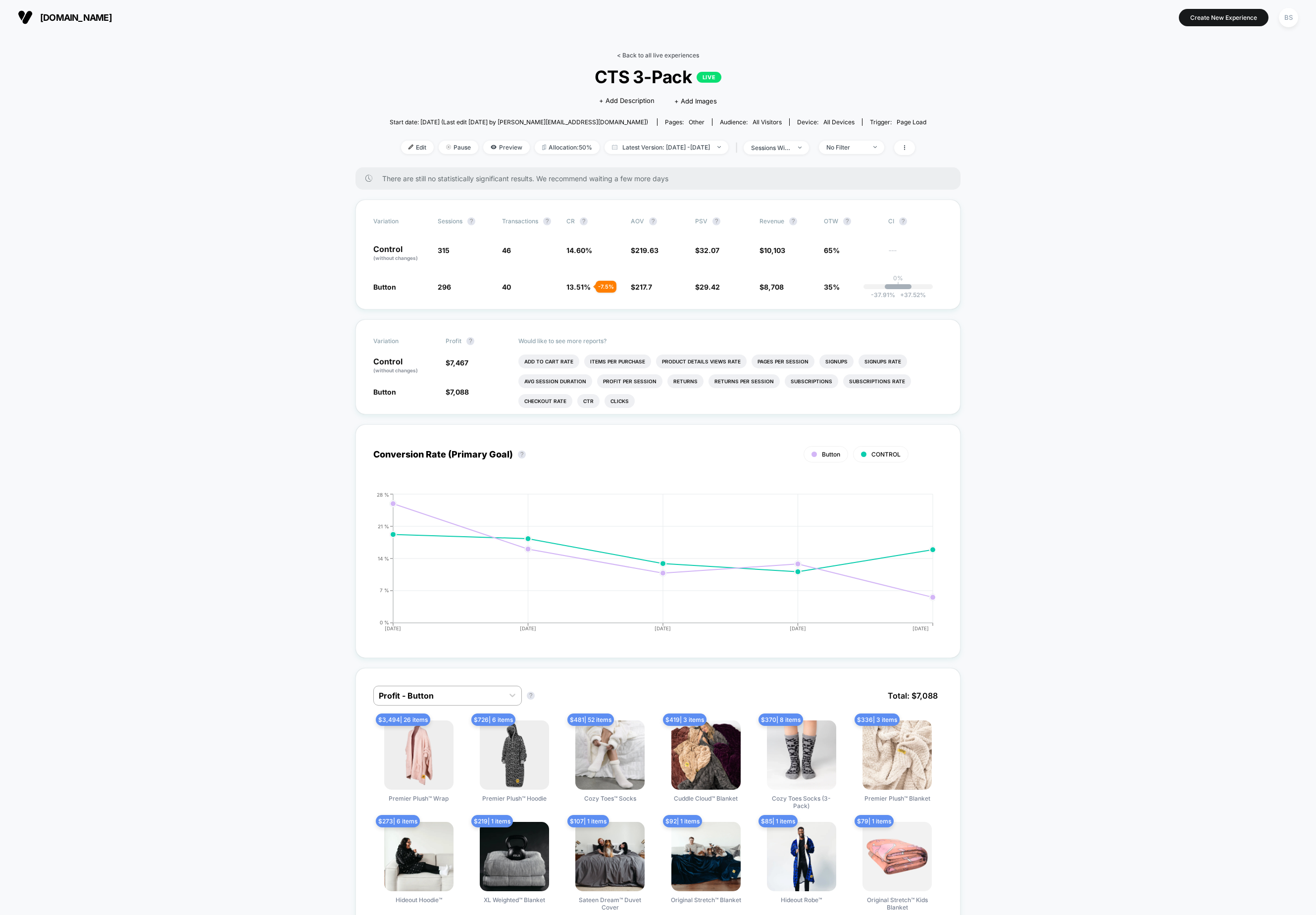
click at [643, 54] on link "< Back to all live experiences" at bounding box center [658, 55] width 82 height 7
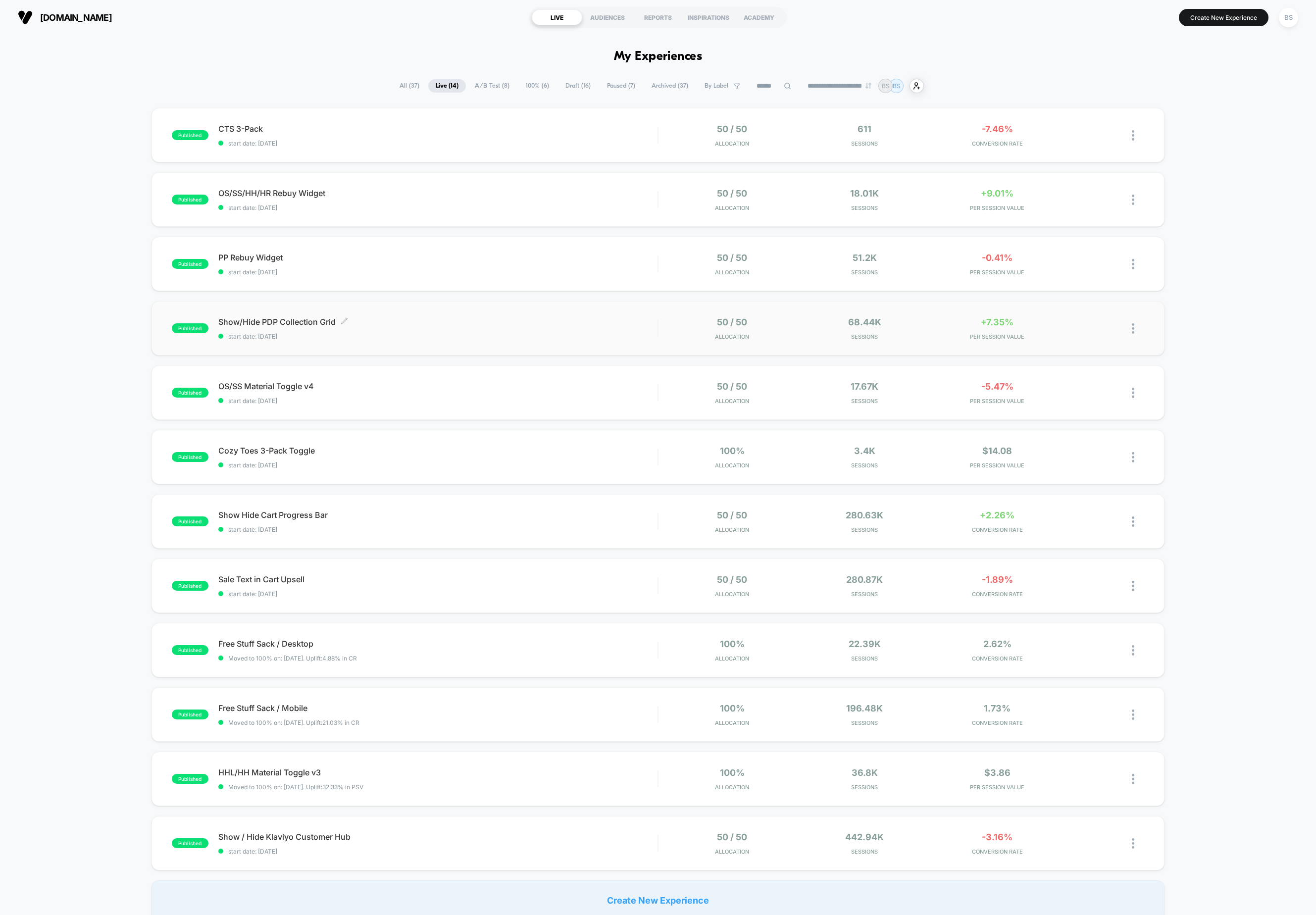
click at [502, 329] on div "Show/Hide PDP Collection Grid Click to edit experience details Click to edit ex…" at bounding box center [438, 329] width 440 height 23
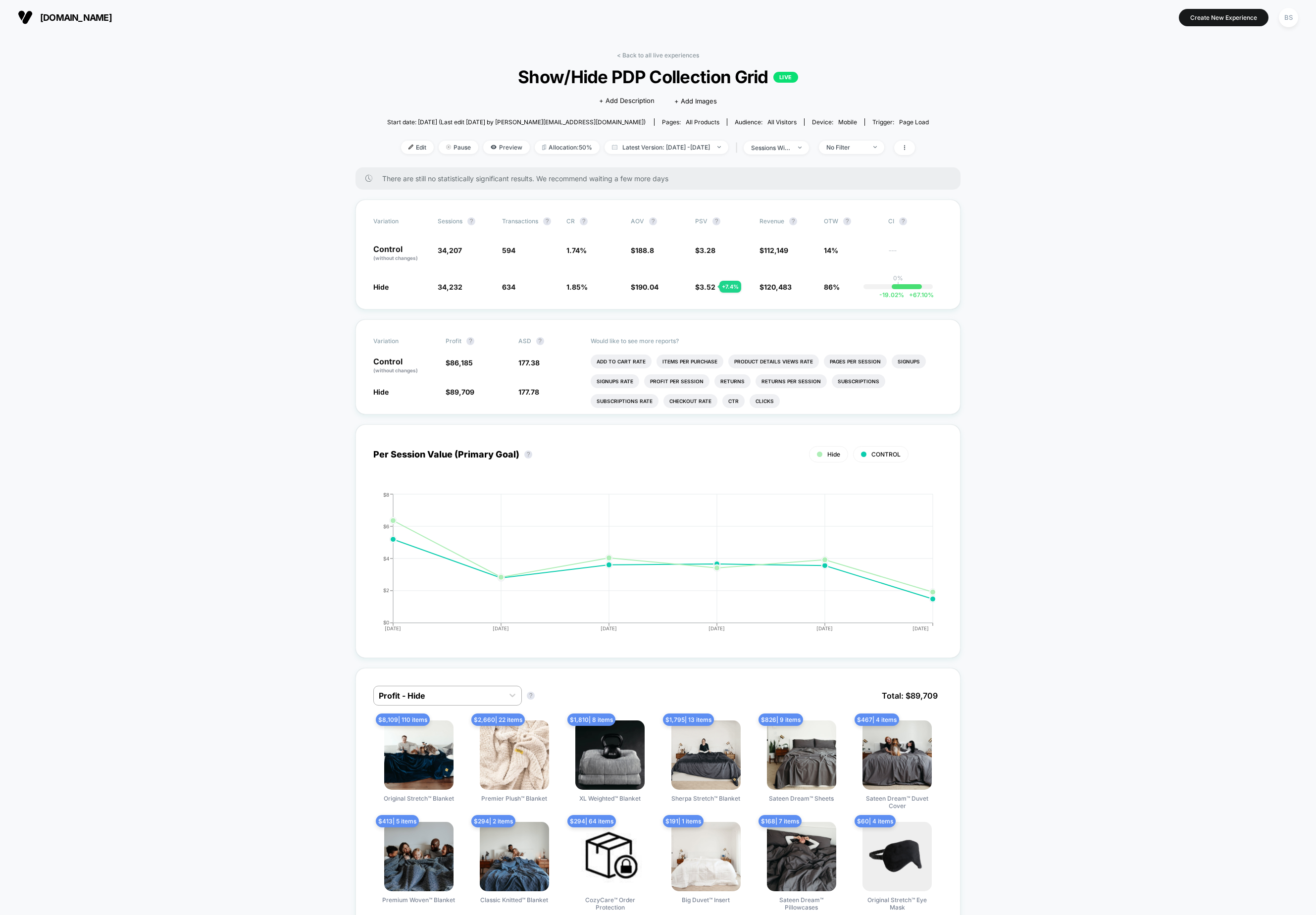
click at [867, 139] on div "< Back to all live experiences Show/Hide PDP Collection Grid LIVE Click to edit…" at bounding box center [658, 109] width 542 height 116
click at [866, 150] on div "No Filter" at bounding box center [846, 147] width 40 height 7
click at [851, 244] on span "New Visitors" at bounding box center [858, 243] width 41 height 8
click at [850, 307] on div "Mobile Visitors ? Desktop Visitors ? Returning Visitors ? New Visitors ? No Fil…" at bounding box center [866, 239] width 121 height 151
drag, startPoint x: 850, startPoint y: 301, endPoint x: 850, endPoint y: 295, distance: 6.0
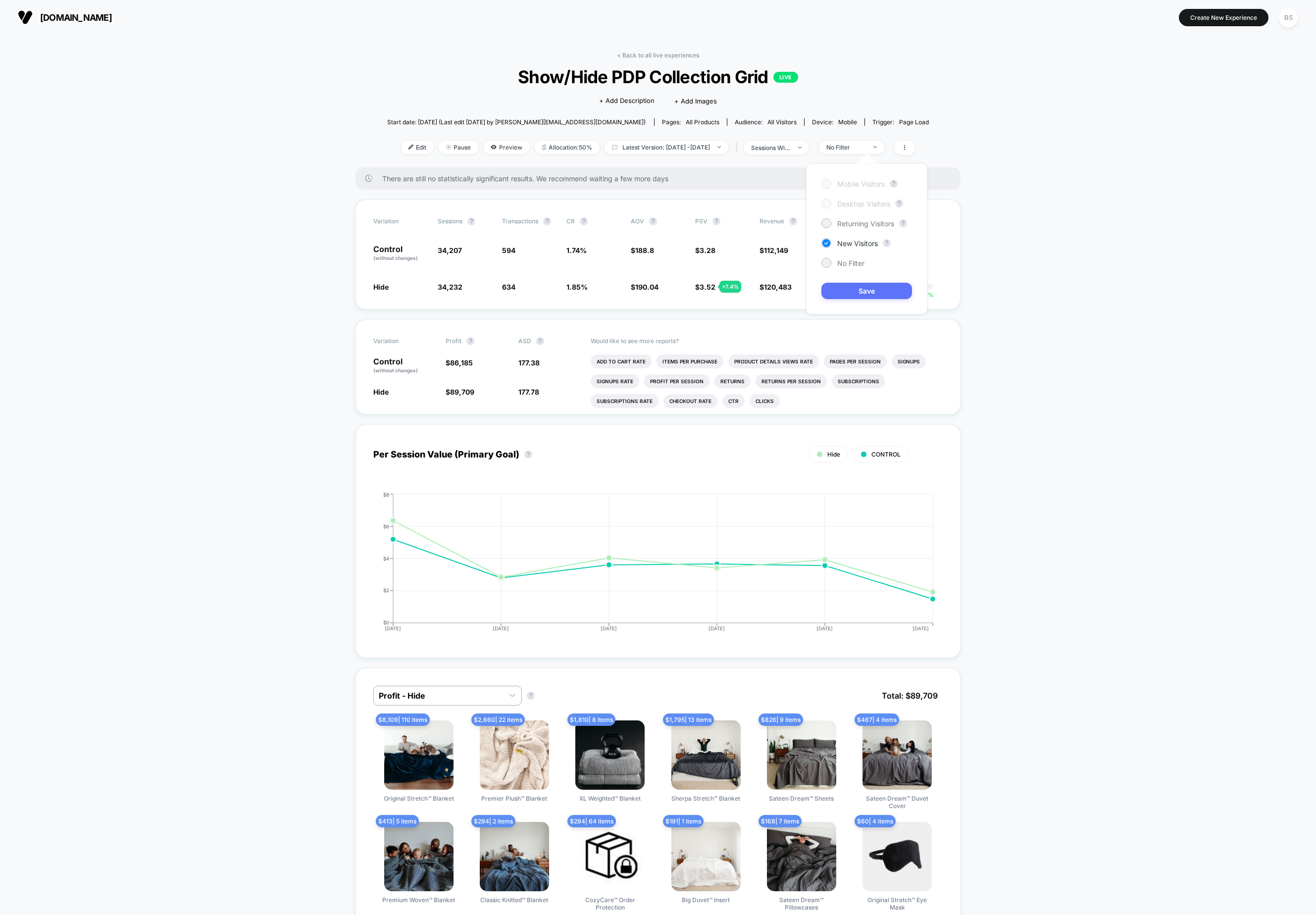
click at [850, 298] on div "Mobile Visitors ? Desktop Visitors ? Returning Visitors ? New Visitors ? No Fil…" at bounding box center [866, 239] width 121 height 151
click at [850, 287] on button "Save" at bounding box center [867, 291] width 91 height 16
